Goal: Check status

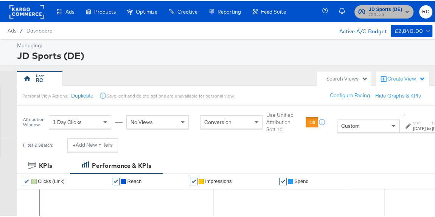
click at [391, 8] on span "JD Sports (DE)" at bounding box center [385, 9] width 33 height 8
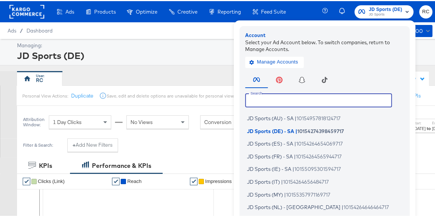
click at [310, 100] on input "text" at bounding box center [318, 99] width 147 height 14
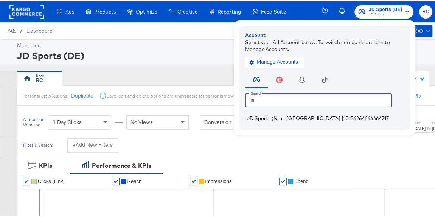
type input "nl"
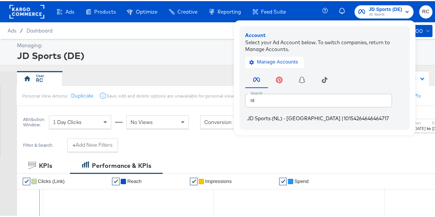
click at [344, 114] on span "10154264646464717" at bounding box center [366, 117] width 45 height 6
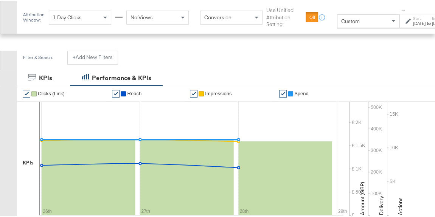
scroll to position [239, 0]
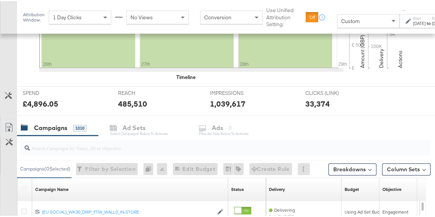
click at [54, 142] on input "search" at bounding box center [213, 144] width 366 height 15
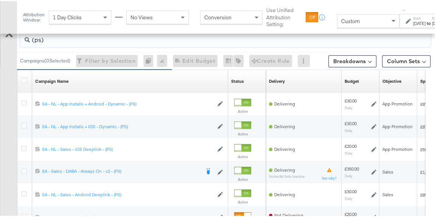
scroll to position [328, 0]
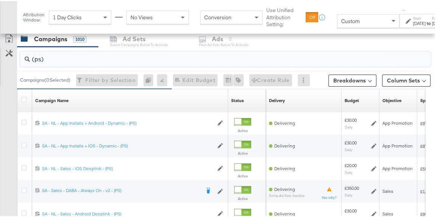
type input "(ps)"
click at [413, 20] on div "Aug 26th 2025" at bounding box center [419, 22] width 12 height 6
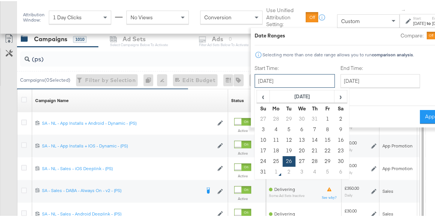
click at [289, 75] on input "August 26th 2025" at bounding box center [295, 80] width 80 height 14
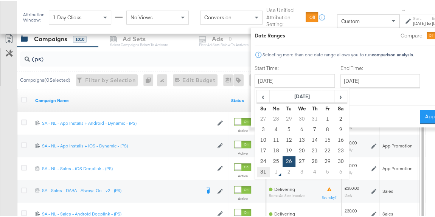
click at [264, 170] on td "31" at bounding box center [263, 171] width 13 height 11
type input "August 31st 2025"
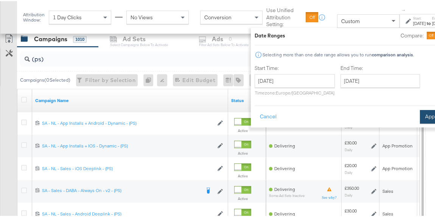
click at [430, 115] on button "Apply" at bounding box center [432, 116] width 24 height 14
